Goal: Transaction & Acquisition: Purchase product/service

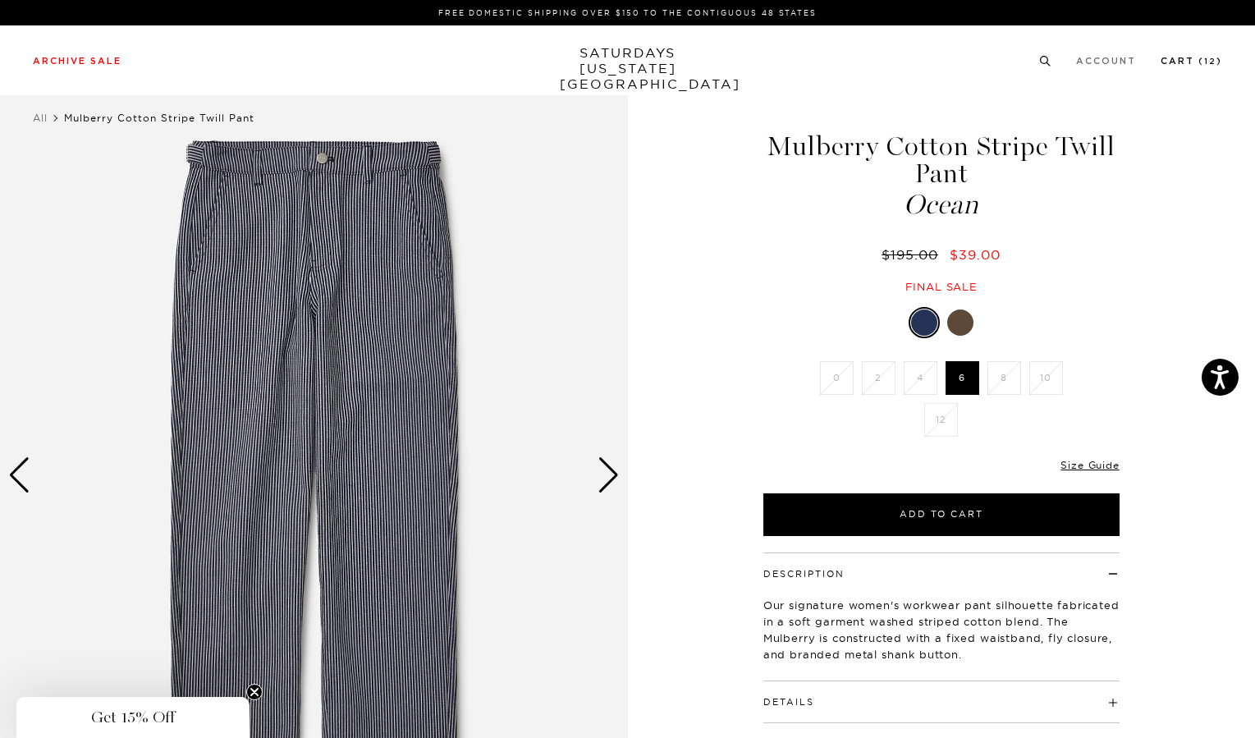
drag, startPoint x: 1172, startPoint y: 63, endPoint x: 1162, endPoint y: 71, distance: 12.8
click at [1172, 63] on link "Cart ( 12 )" at bounding box center [1192, 61] width 62 height 9
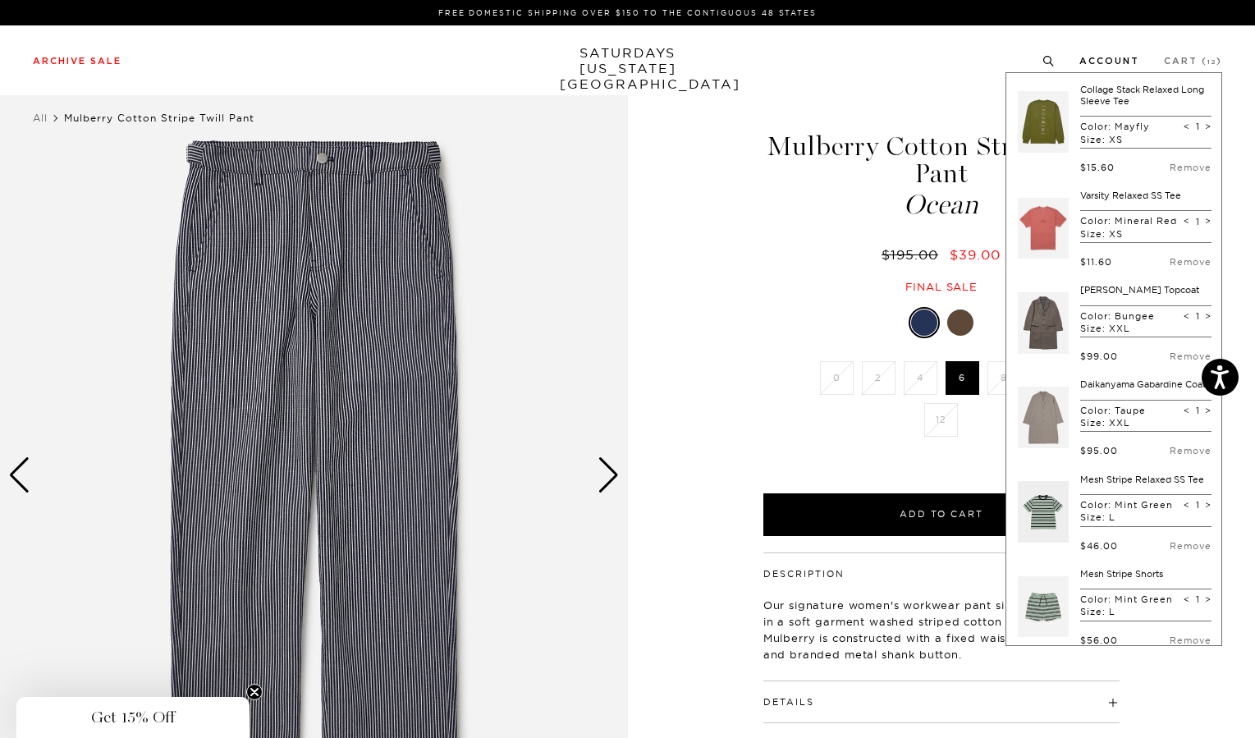
click at [1079, 63] on link "Account" at bounding box center [1109, 61] width 60 height 9
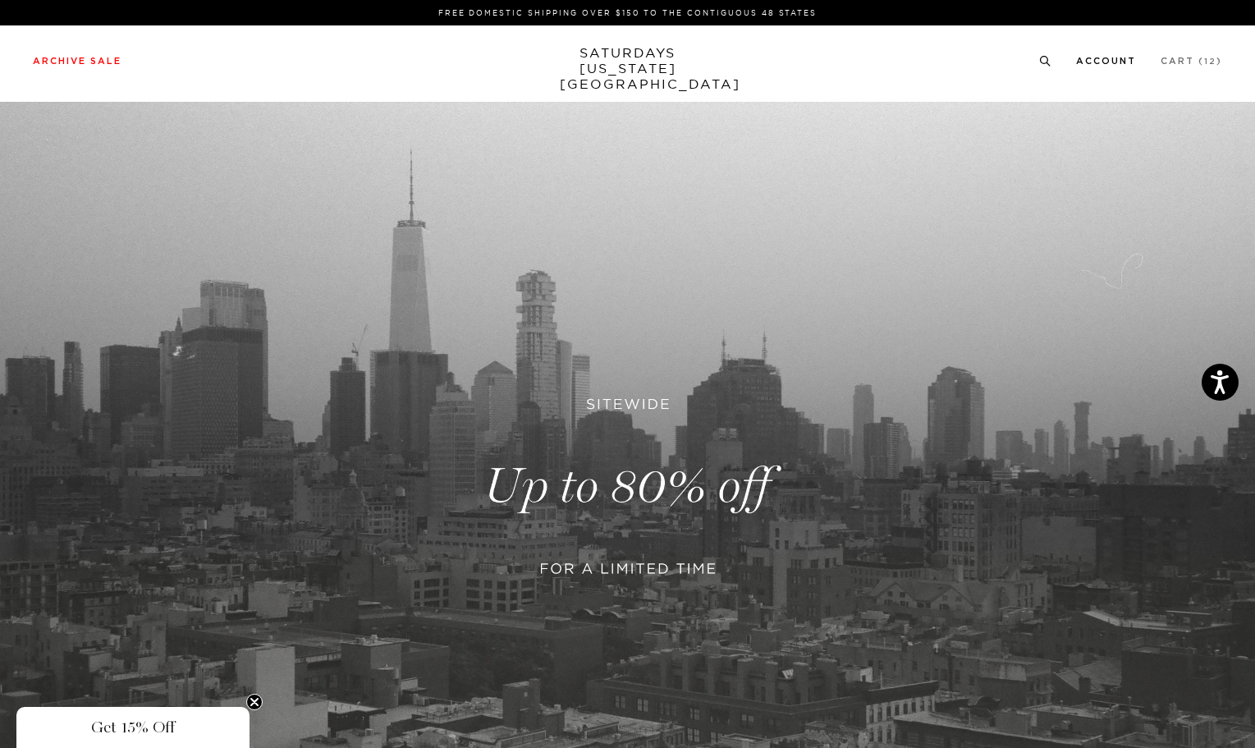
click at [1076, 66] on link "Account" at bounding box center [1106, 61] width 60 height 9
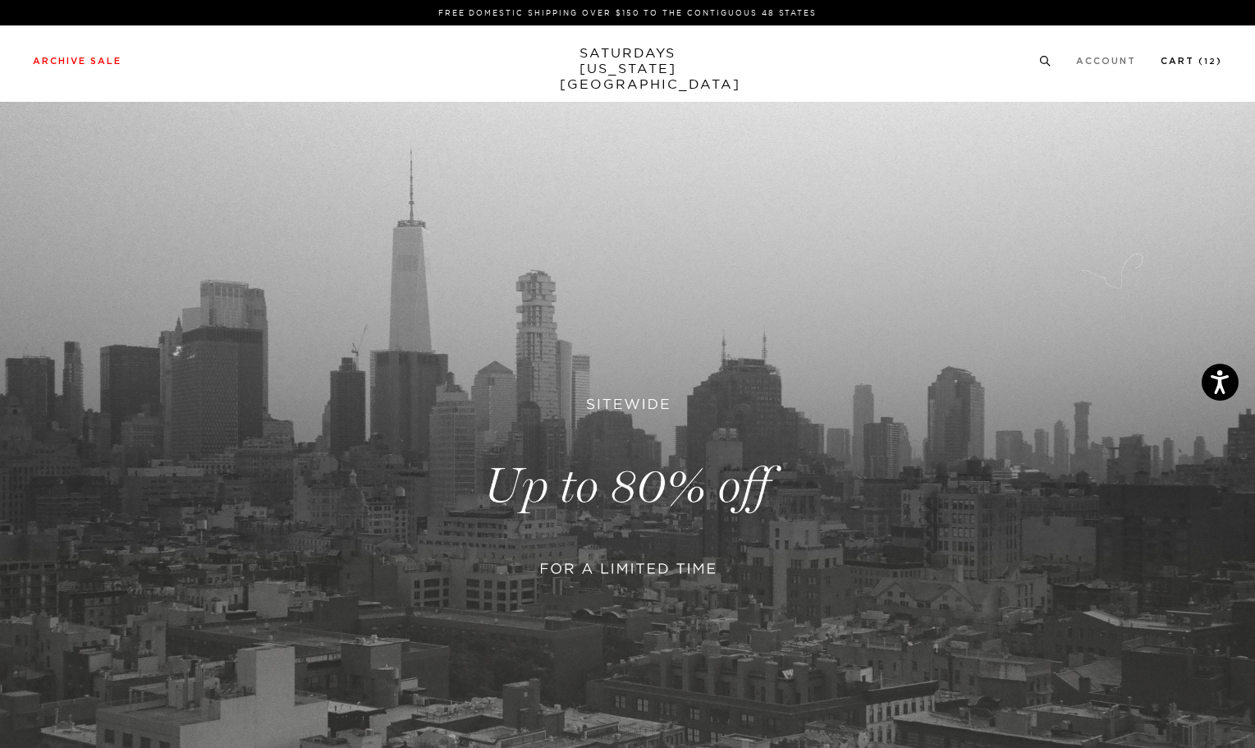
click at [1178, 66] on link "Cart ( 12 )" at bounding box center [1192, 61] width 62 height 9
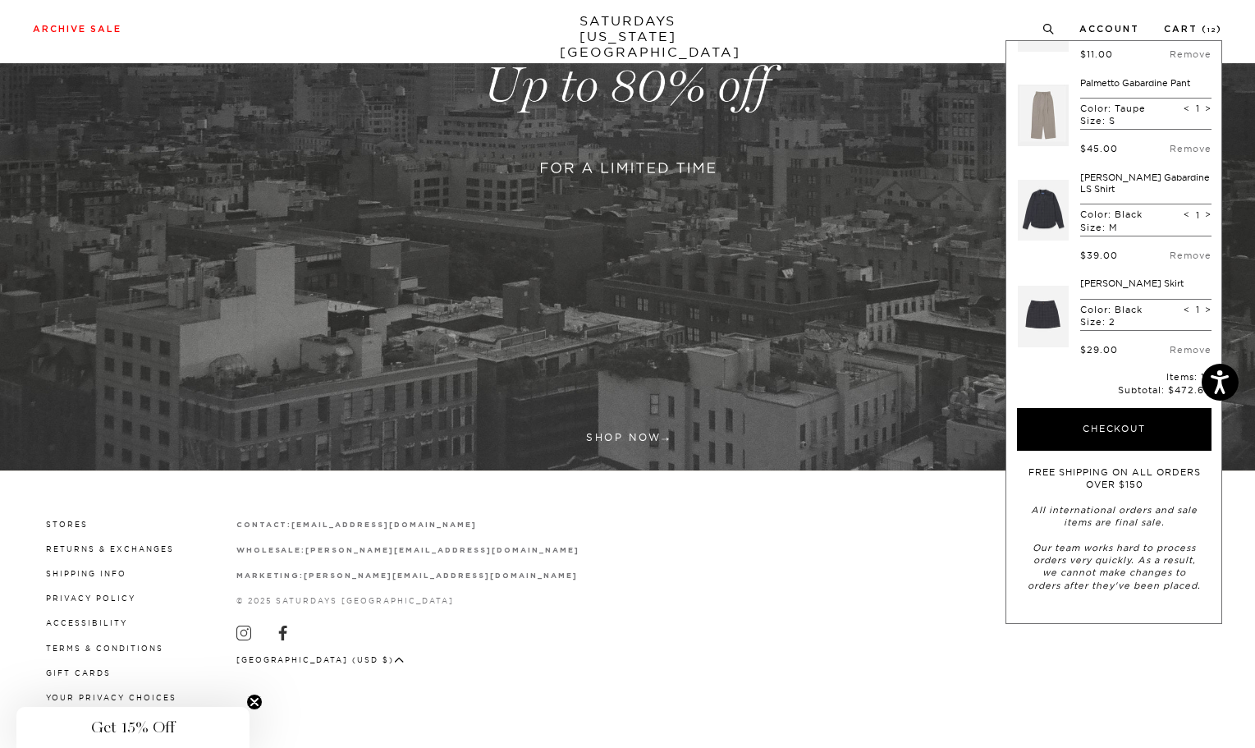
scroll to position [1324, 0]
